Goal: Information Seeking & Learning: Learn about a topic

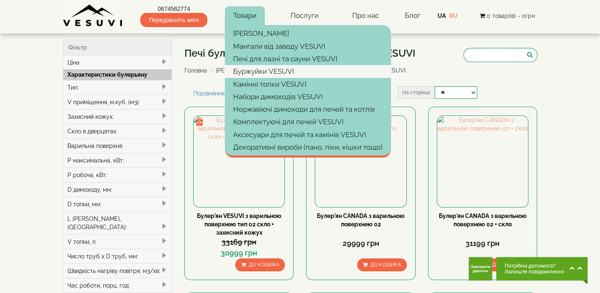
click at [260, 69] on link "Буржуйки VESUVI" at bounding box center [308, 71] width 166 height 12
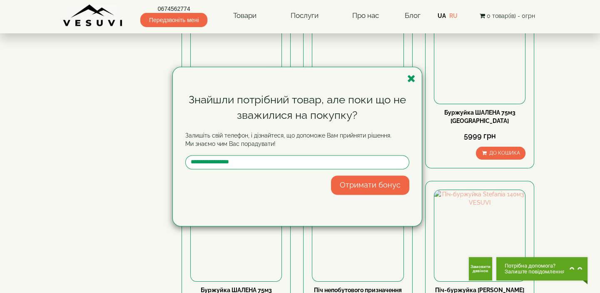
scroll to position [113, 0]
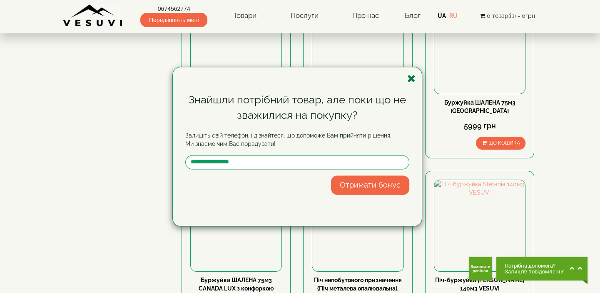
click at [412, 77] on icon "button" at bounding box center [411, 78] width 8 height 10
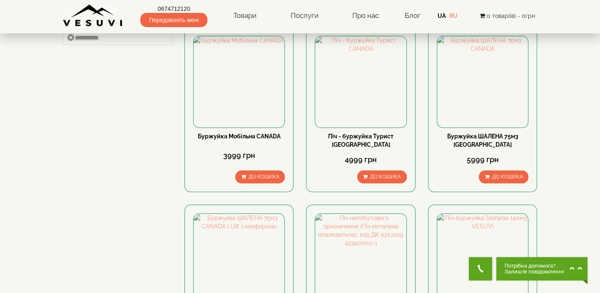
scroll to position [0, 0]
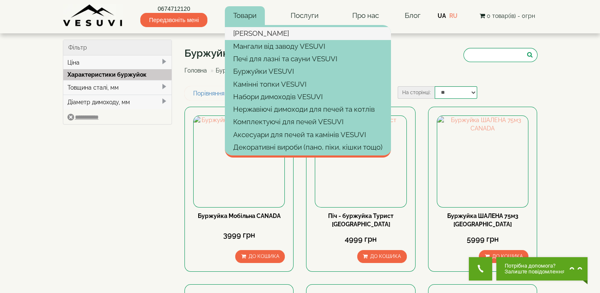
click at [254, 33] on link "[PERSON_NAME]" at bounding box center [308, 33] width 166 height 12
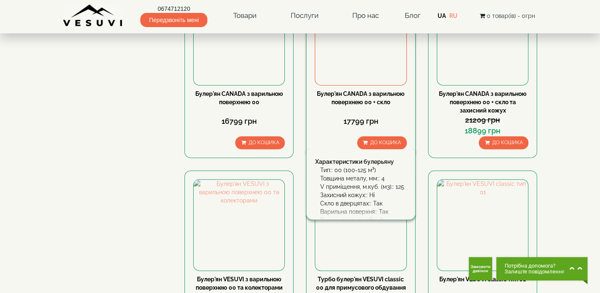
scroll to position [984, 0]
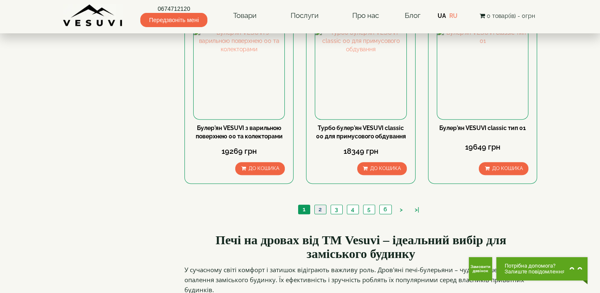
click at [321, 205] on link "2" at bounding box center [321, 209] width 12 height 9
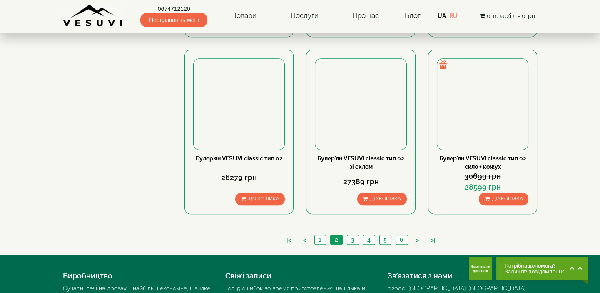
scroll to position [946, 0]
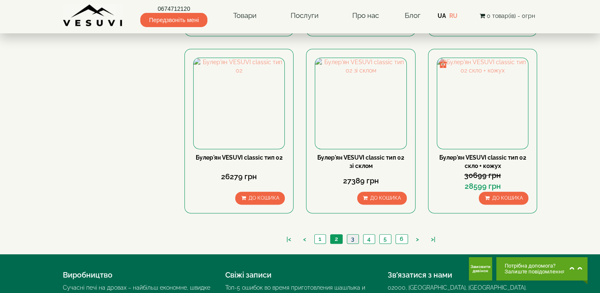
click at [353, 235] on link "3" at bounding box center [353, 239] width 12 height 9
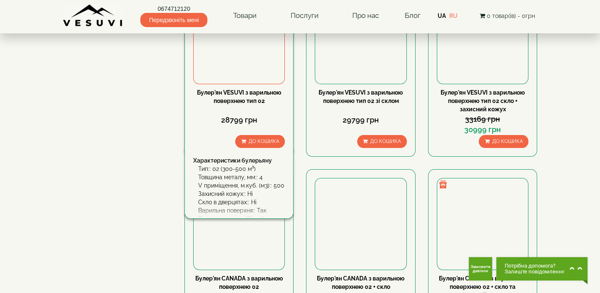
scroll to position [379, 0]
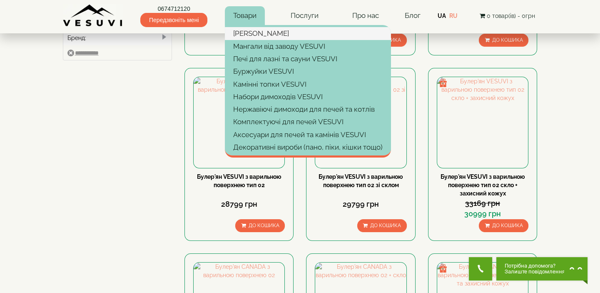
click at [254, 33] on link "Булер'яни VESUVI" at bounding box center [308, 33] width 166 height 12
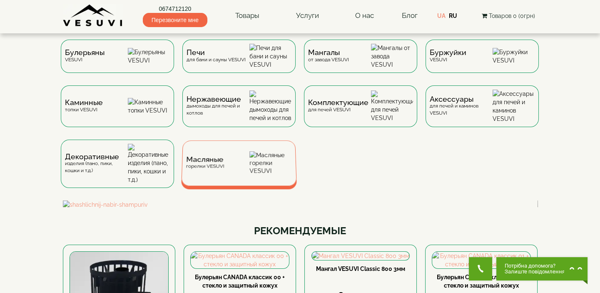
click at [245, 163] on div "Масляные горелки VESUVI" at bounding box center [239, 162] width 116 height 45
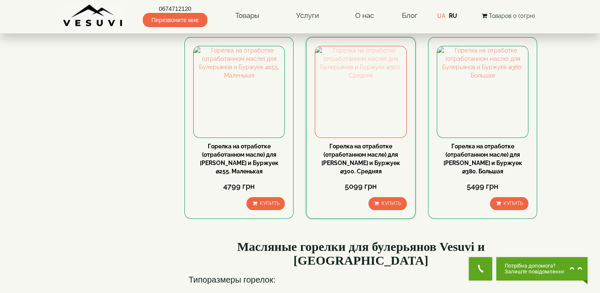
scroll to position [75, 0]
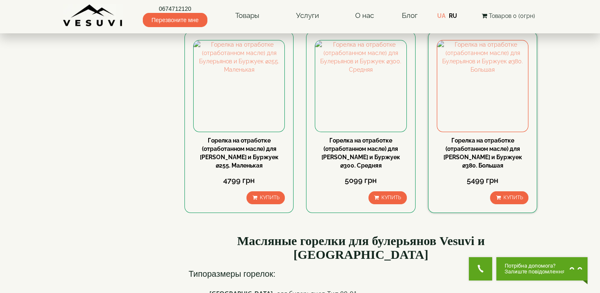
click at [482, 149] on link "Горелка на отработке (отработанном масле) для [PERSON_NAME] и Буржуек ⌀380. Бол…" at bounding box center [483, 153] width 79 height 32
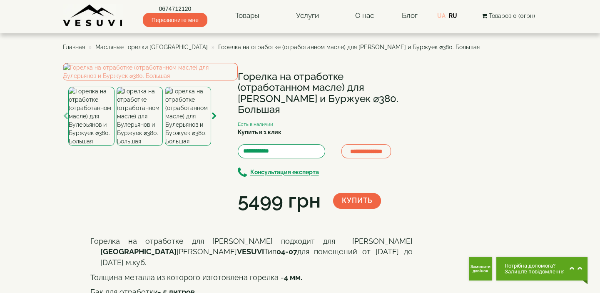
click at [440, 15] on link "UA" at bounding box center [441, 15] width 8 height 7
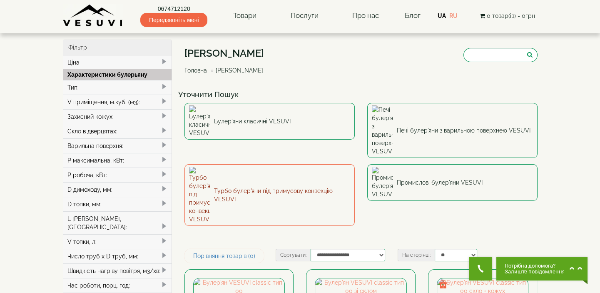
click at [297, 164] on link "Турбо булер'яни під примусову конвекцію VESUVI" at bounding box center [270, 195] width 170 height 62
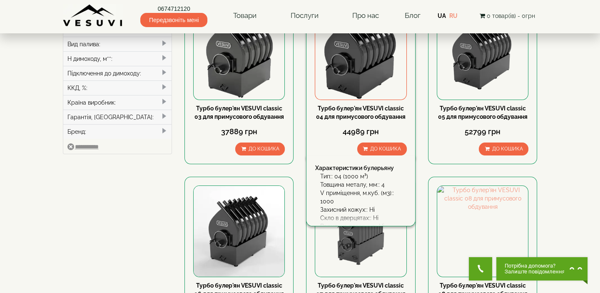
scroll to position [303, 0]
